Goal: Task Accomplishment & Management: Use online tool/utility

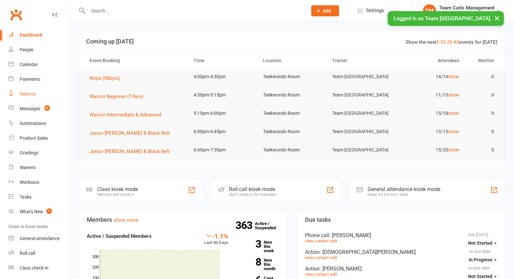
click at [27, 94] on div "Reports" at bounding box center [28, 93] width 16 height 5
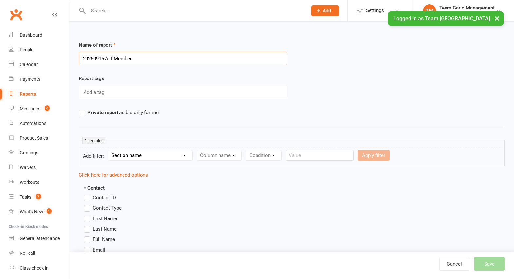
type input "20250916-ALLMembers"
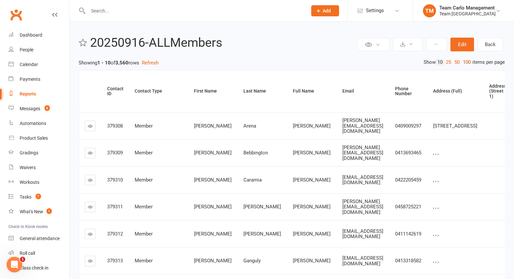
click at [465, 62] on link "100" at bounding box center [466, 62] width 11 height 7
